Goal: Task Accomplishment & Management: Manage account settings

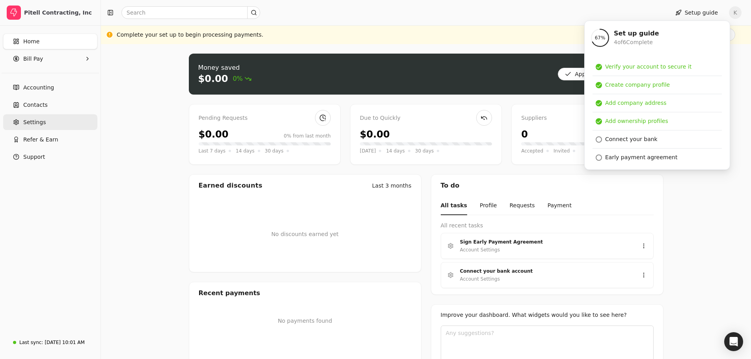
click at [20, 123] on link "Settings" at bounding box center [50, 122] width 94 height 16
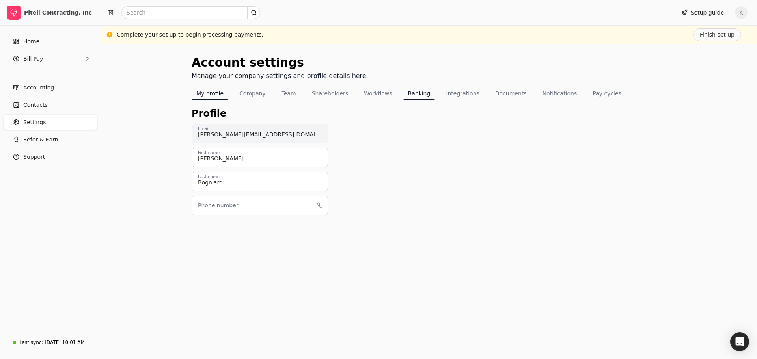
click at [403, 92] on button "Banking" at bounding box center [419, 93] width 32 height 13
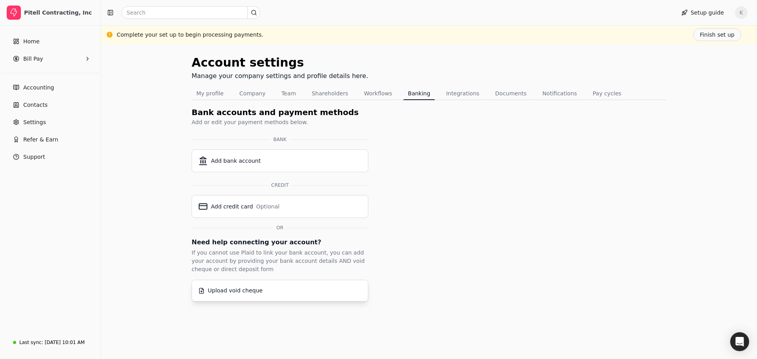
click at [254, 291] on div "Upload void cheque" at bounding box center [235, 291] width 55 height 8
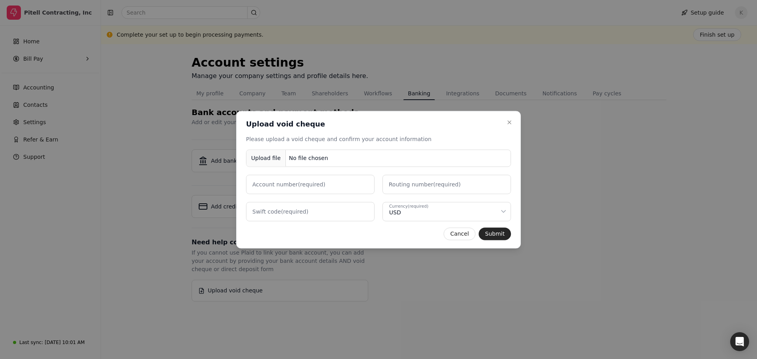
click at [315, 159] on div "No file chosen" at bounding box center [308, 158] width 45 height 15
click at [293, 185] on label "Account number (required)" at bounding box center [288, 184] width 73 height 8
click at [293, 185] on number "Account number (required)" at bounding box center [310, 184] width 128 height 19
type number "6314464106"
click at [431, 192] on number "Routing number (required)" at bounding box center [446, 184] width 128 height 19
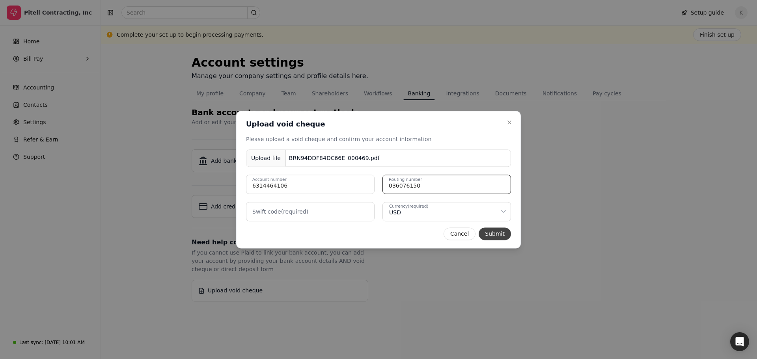
type number "036076150"
click at [493, 234] on button "Submit" at bounding box center [494, 233] width 32 height 13
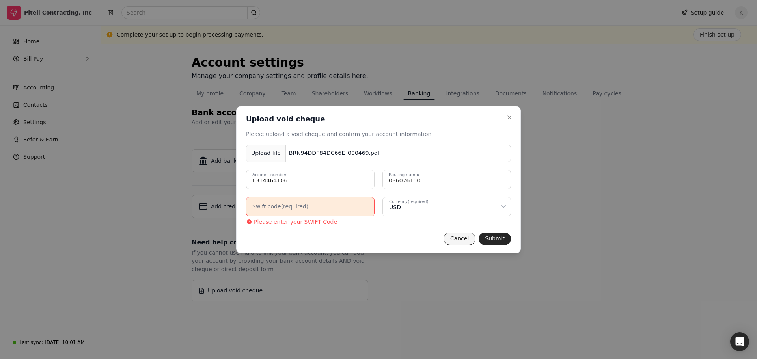
click at [465, 242] on button "Cancel" at bounding box center [459, 239] width 32 height 13
